Goal: Task Accomplishment & Management: Manage account settings

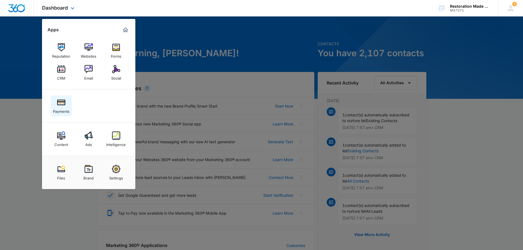
click at [60, 104] on img at bounding box center [61, 102] width 8 height 8
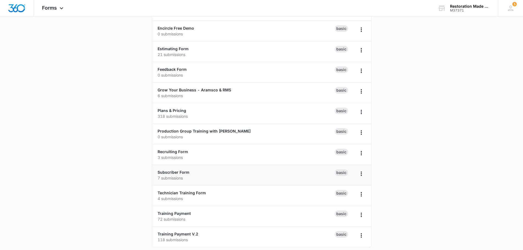
scroll to position [114, 0]
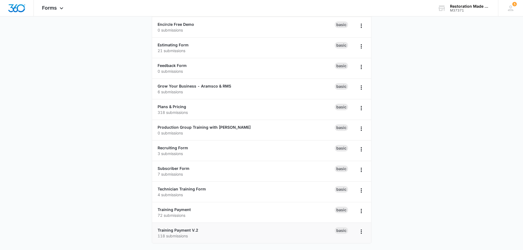
click at [180, 233] on p "118 submissions" at bounding box center [245, 236] width 177 height 6
click at [182, 230] on link "Training Payment V.2" at bounding box center [177, 230] width 41 height 5
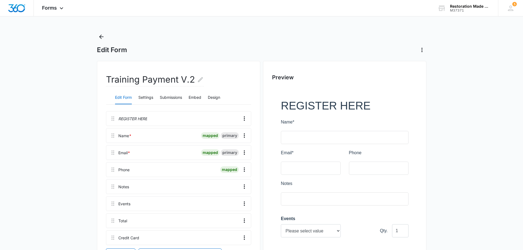
scroll to position [55, 0]
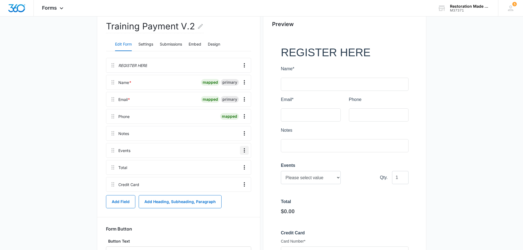
click at [244, 151] on icon "Overflow Menu" at bounding box center [244, 150] width 7 height 7
click at [229, 165] on div "Edit" at bounding box center [230, 166] width 12 height 4
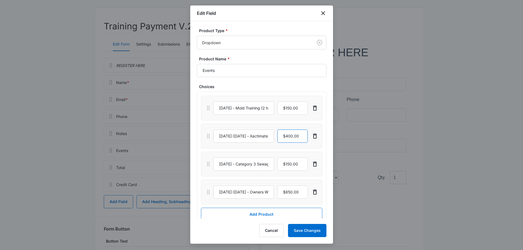
click at [296, 135] on input "currency" at bounding box center [292, 135] width 30 height 13
type input "$500.00"
click at [262, 137] on input "September 23-24th, 2025 - Xactimate (8hr Online) Early Bird Special" at bounding box center [243, 135] width 61 height 13
type input "[DATE]-[DATE] - Xactimate (8hr Online)"
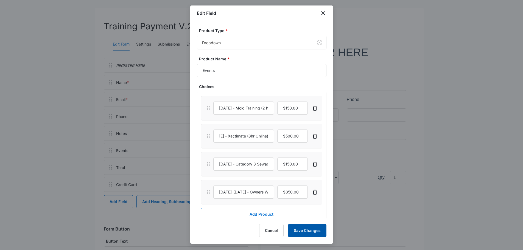
click at [307, 230] on button "Save Changes" at bounding box center [307, 230] width 38 height 13
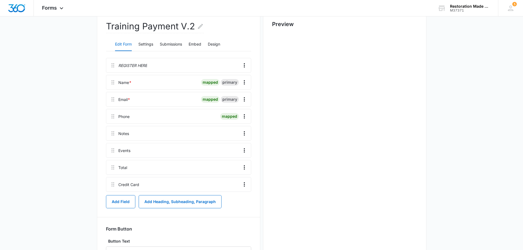
scroll to position [0, 0]
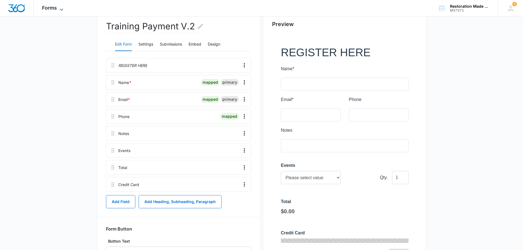
click at [51, 7] on span "Forms" at bounding box center [49, 8] width 15 height 6
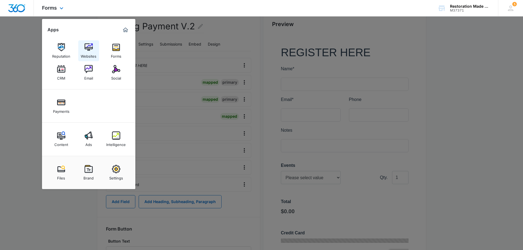
click at [88, 44] on img at bounding box center [89, 47] width 8 height 8
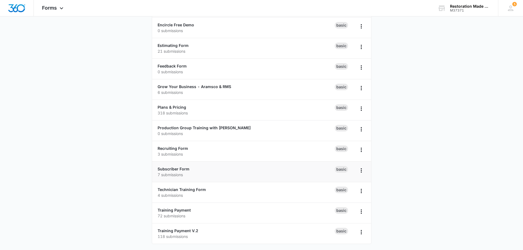
scroll to position [114, 0]
click at [174, 234] on p "118 submissions" at bounding box center [245, 236] width 177 height 6
click at [177, 230] on link "Training Payment V.2" at bounding box center [177, 230] width 41 height 5
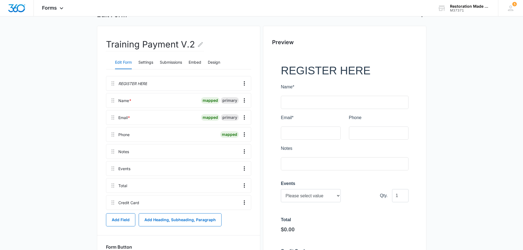
scroll to position [82, 0]
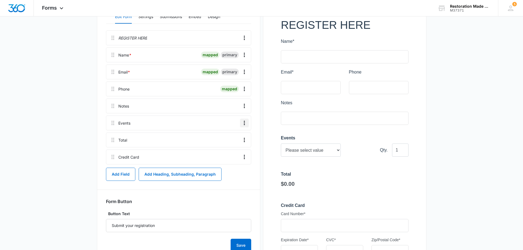
click at [244, 121] on icon "Overflow Menu" at bounding box center [244, 123] width 7 height 7
click at [229, 139] on div "Edit" at bounding box center [230, 138] width 12 height 4
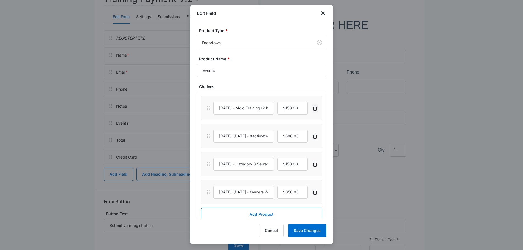
click at [311, 107] on icon "Delete" at bounding box center [314, 108] width 7 height 7
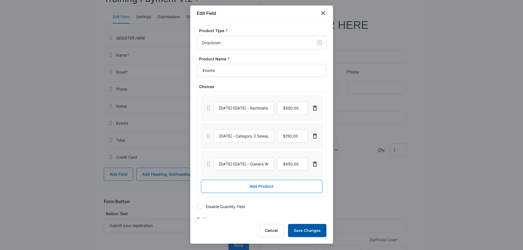
click at [303, 229] on button "Save Changes" at bounding box center [307, 230] width 38 height 13
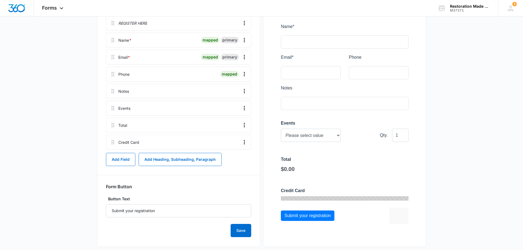
scroll to position [105, 0]
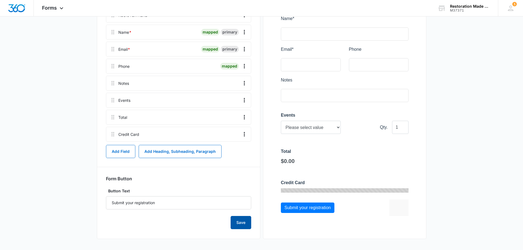
click at [241, 226] on button "Save" at bounding box center [240, 222] width 21 height 13
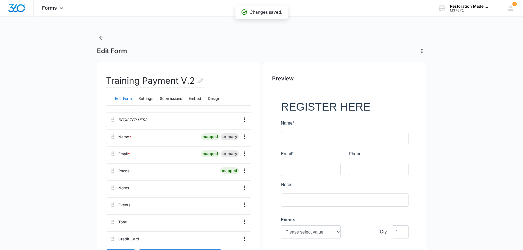
scroll to position [0, 0]
click at [56, 7] on span "Forms" at bounding box center [49, 8] width 15 height 6
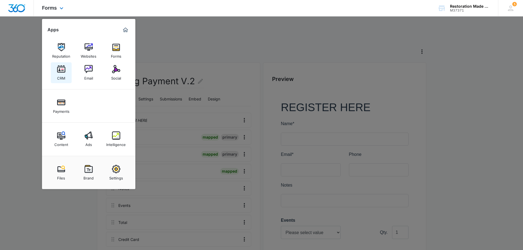
click at [65, 72] on link "CRM" at bounding box center [61, 72] width 21 height 21
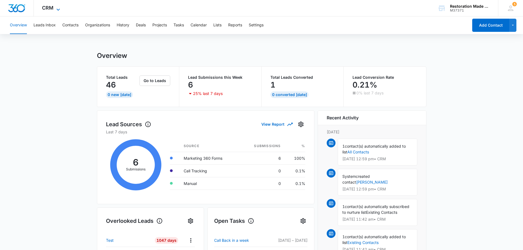
click at [50, 8] on span "CRM" at bounding box center [48, 8] width 12 height 6
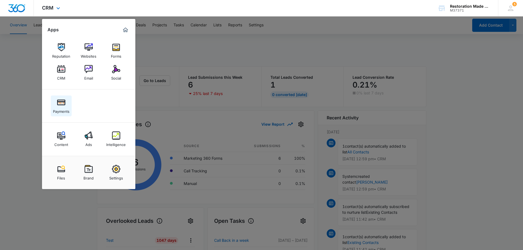
click at [58, 111] on div "Payments" at bounding box center [61, 109] width 16 height 7
